Goal: Task Accomplishment & Management: Manage account settings

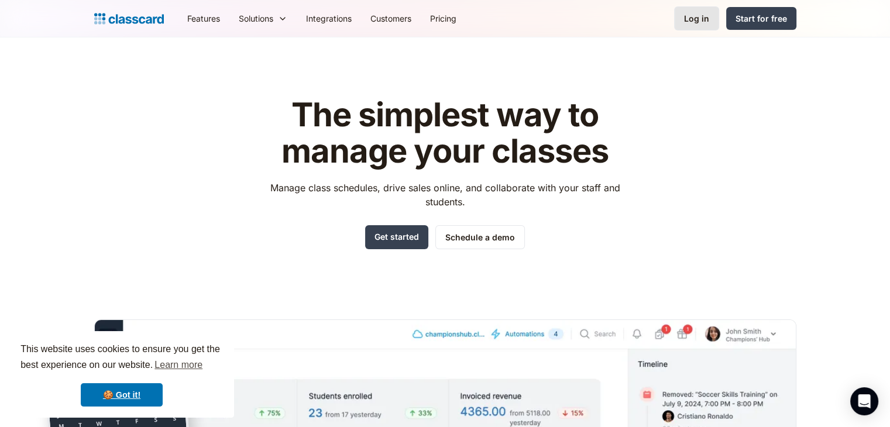
click at [687, 16] on div "Log in" at bounding box center [696, 18] width 25 height 12
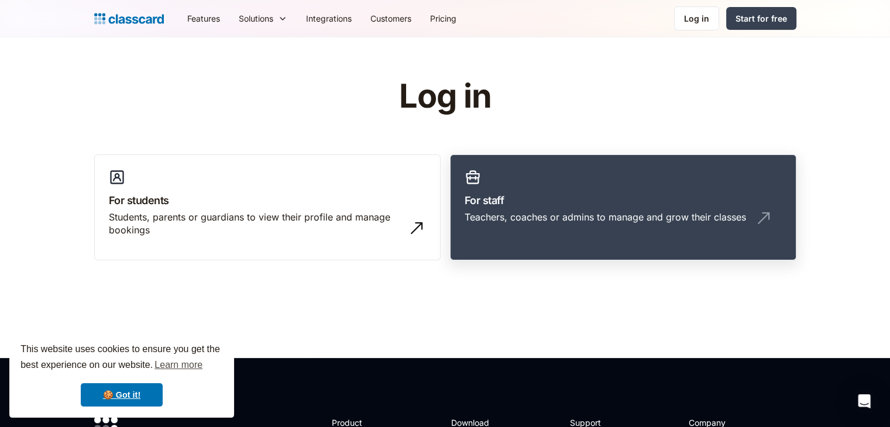
click at [627, 195] on h3 "For staff" at bounding box center [622, 200] width 317 height 16
